Goal: Communication & Community: Answer question/provide support

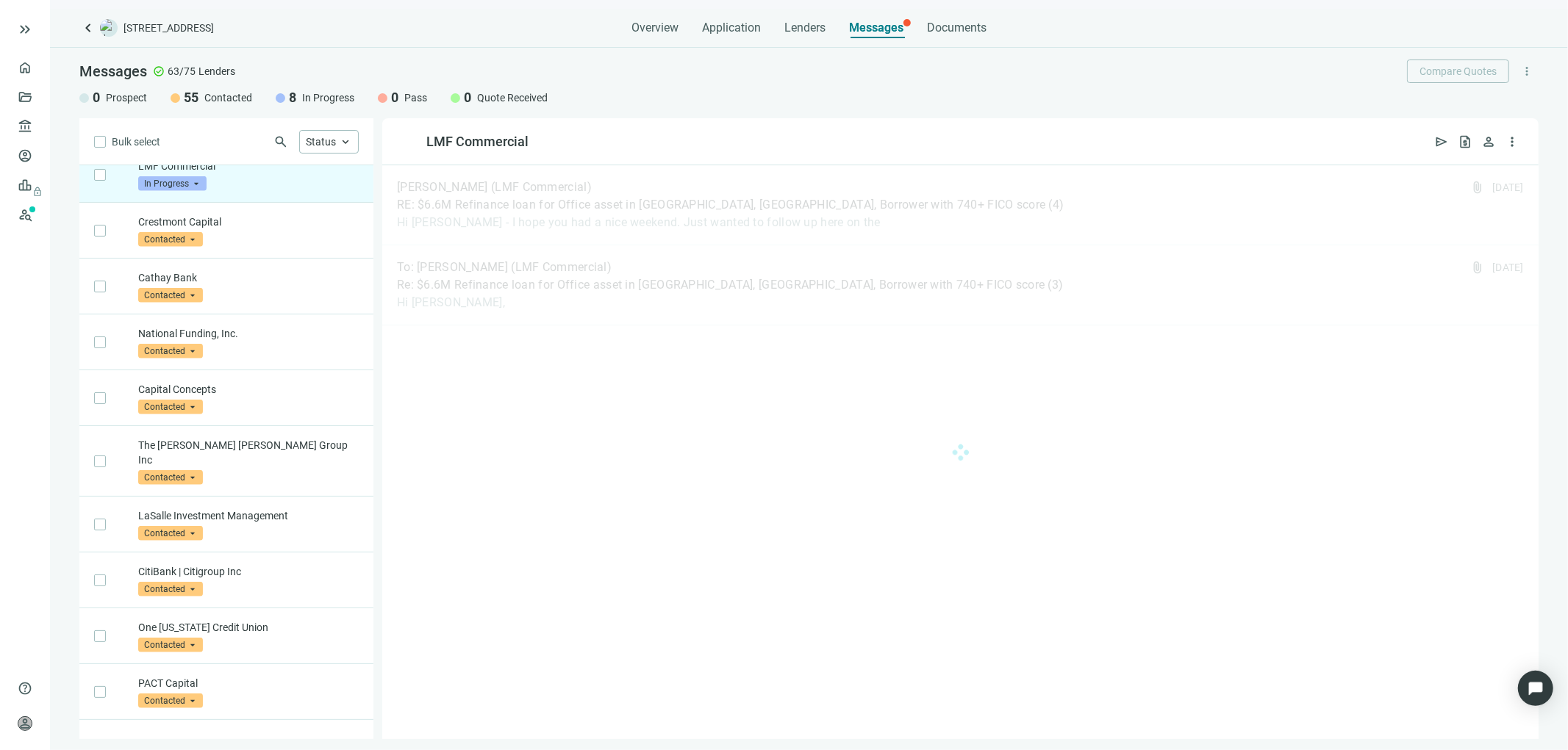
scroll to position [589, 0]
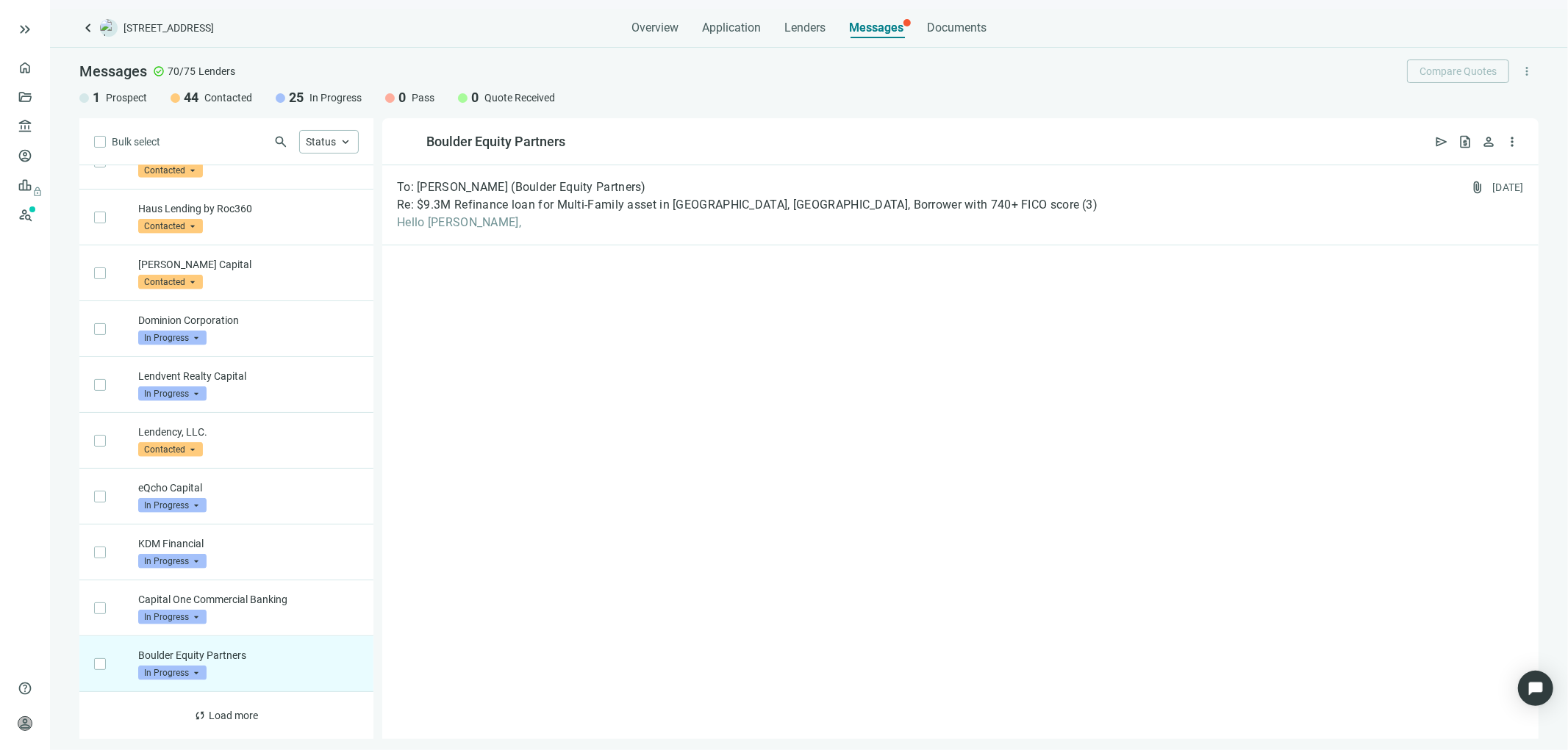
scroll to position [1236, 0]
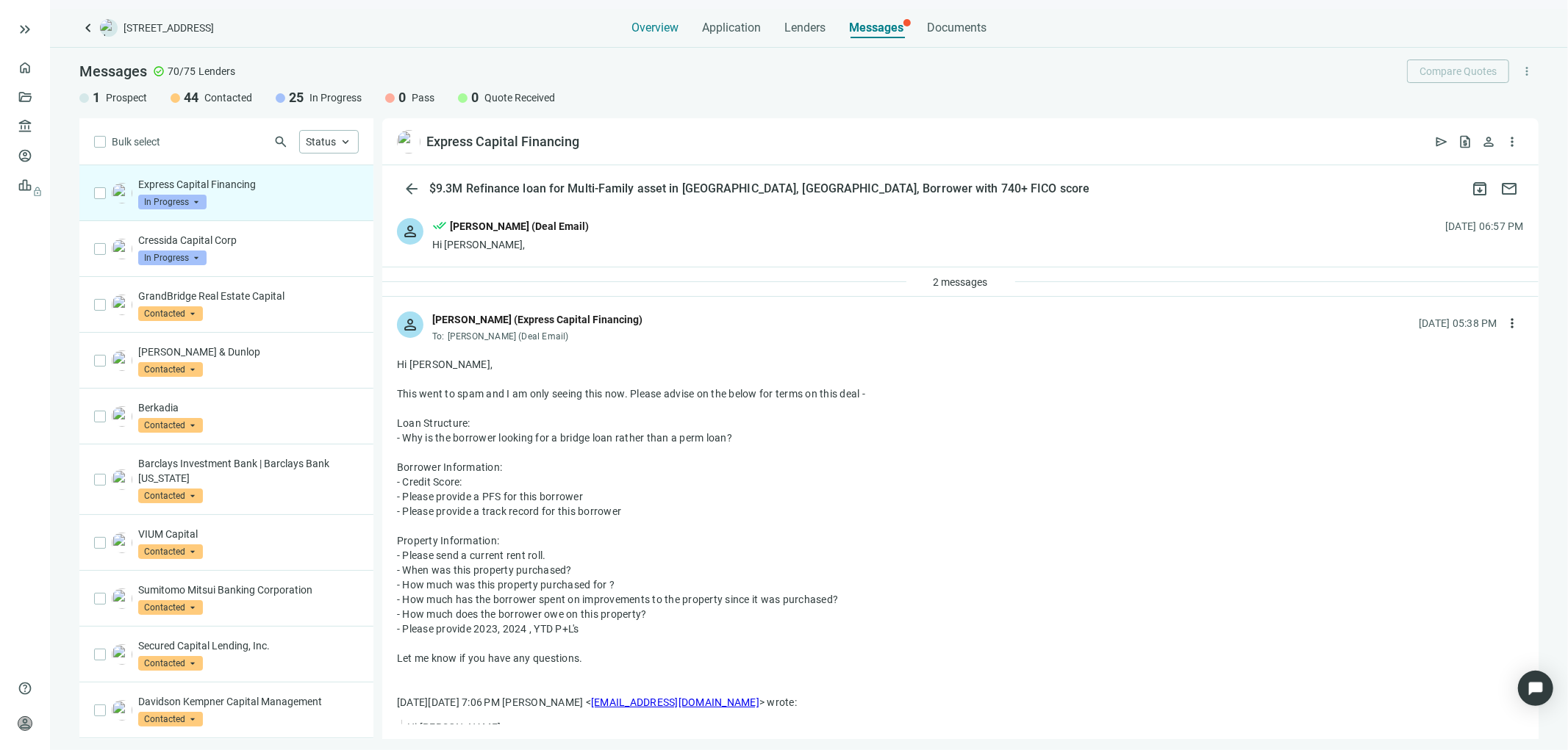
scroll to position [82, 0]
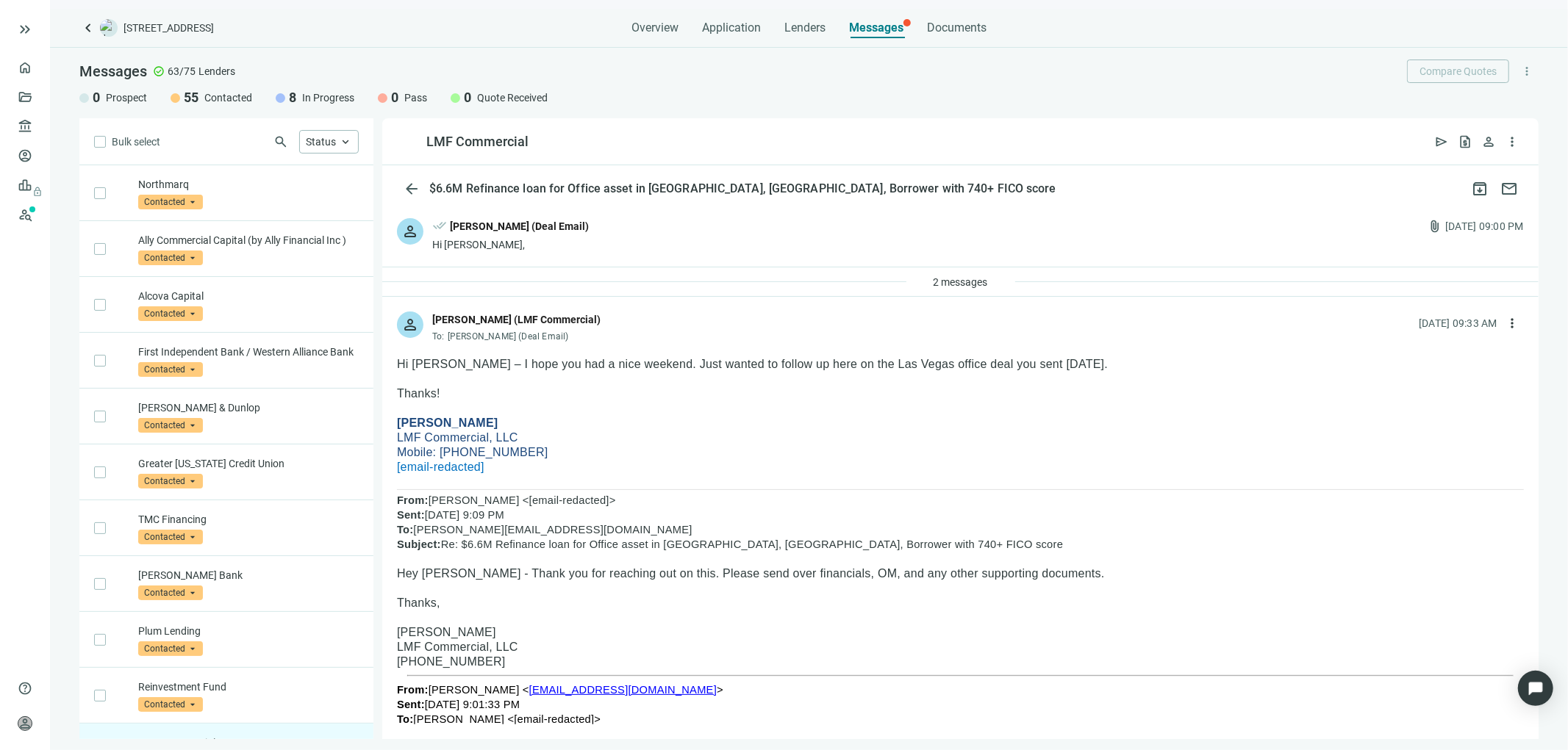
scroll to position [589, 0]
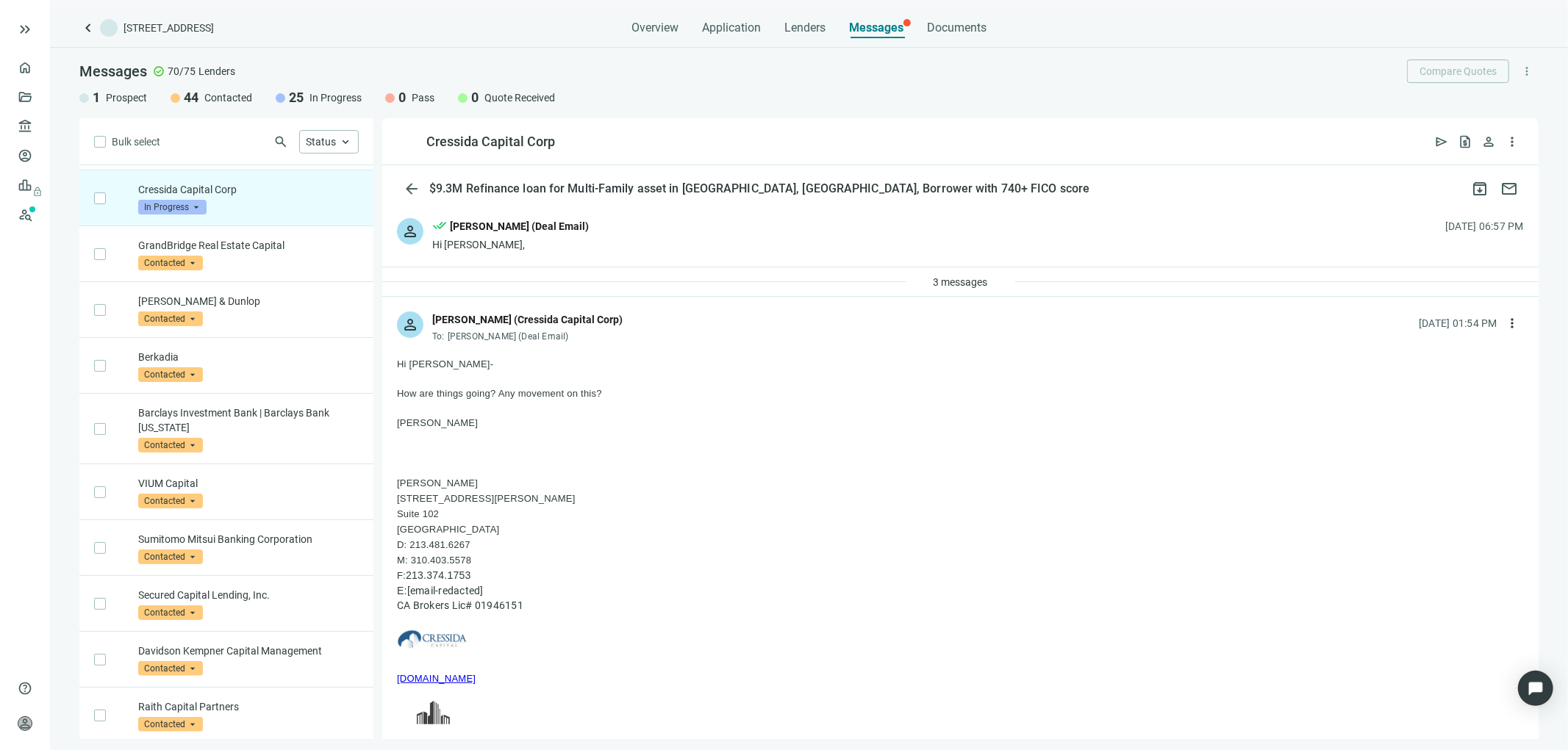
scroll to position [112, 0]
